Goal: Task Accomplishment & Management: Use online tool/utility

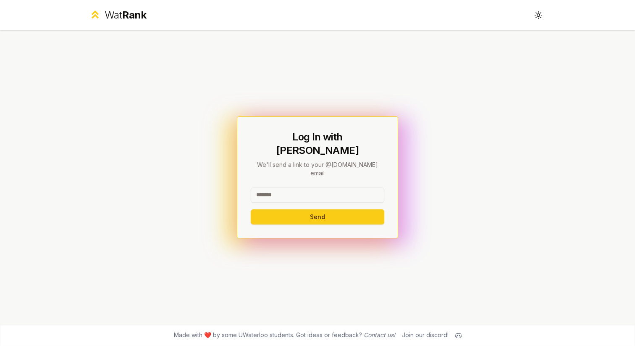
click at [315, 187] on input at bounding box center [318, 194] width 134 height 15
click at [338, 209] on button "Send" at bounding box center [318, 216] width 134 height 15
type input "******"
click at [272, 244] on div "Log In with WatIAM We'll send a link to your @[DOMAIN_NAME] email ****** Send" at bounding box center [318, 176] width 484 height 293
click at [302, 209] on button "Send" at bounding box center [318, 216] width 134 height 15
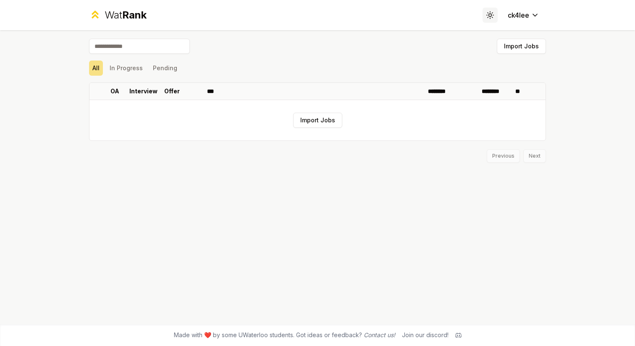
click at [491, 12] on icon at bounding box center [490, 15] width 8 height 8
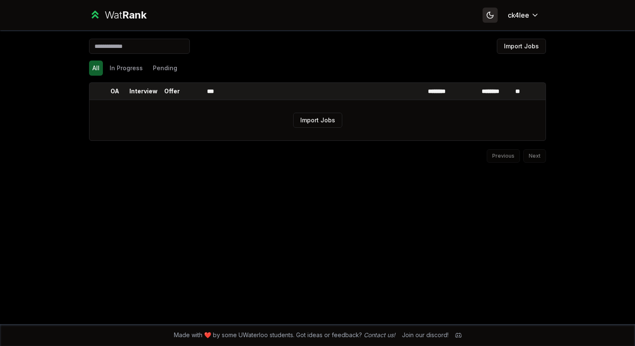
click at [491, 12] on icon at bounding box center [490, 15] width 8 height 8
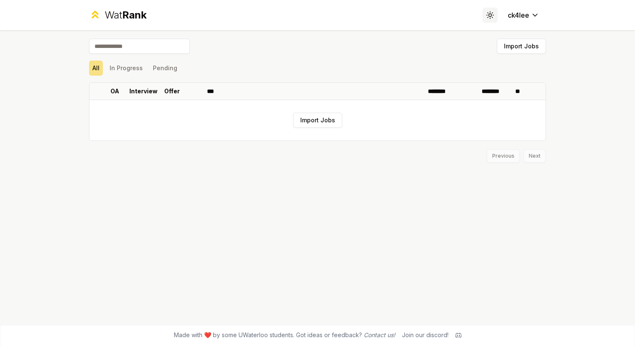
click at [491, 12] on icon at bounding box center [490, 15] width 8 height 8
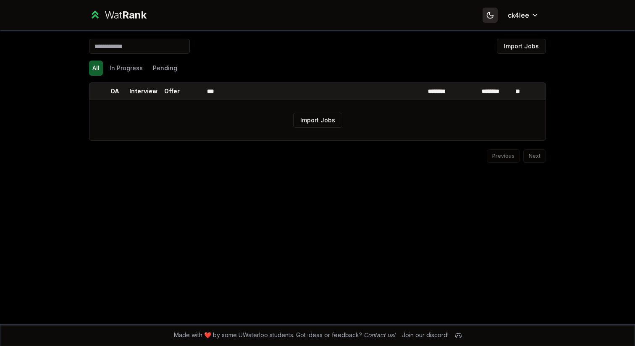
click at [491, 12] on icon at bounding box center [490, 15] width 8 height 8
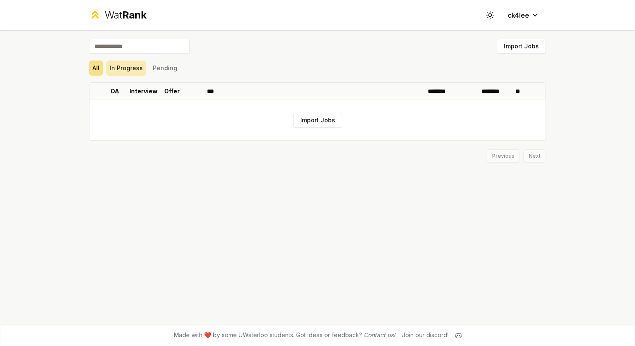
click at [123, 67] on button "In Progress" at bounding box center [126, 67] width 40 height 15
click at [161, 66] on button "Pending" at bounding box center [164, 67] width 31 height 15
click at [92, 66] on button "All" at bounding box center [96, 67] width 14 height 15
click at [316, 122] on button "Import Jobs" at bounding box center [317, 120] width 49 height 15
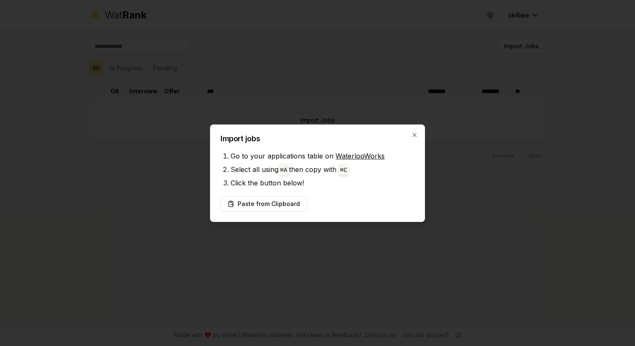
click at [423, 127] on div "Import jobs Go to your applications table on WaterlooWorks Select all using ⌘ A…" at bounding box center [317, 172] width 215 height 97
click at [412, 136] on icon "button" at bounding box center [414, 134] width 7 height 7
